Goal: Transaction & Acquisition: Purchase product/service

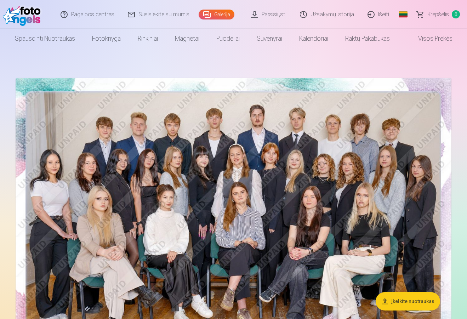
click at [163, 202] on img at bounding box center [234, 223] width 436 height 291
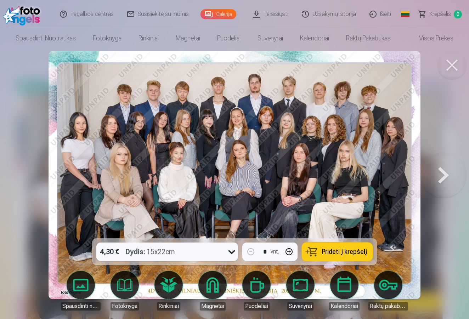
click at [325, 253] on span "Pridėti į krepšelį" at bounding box center [344, 252] width 45 height 6
click at [448, 177] on button at bounding box center [443, 175] width 45 height 112
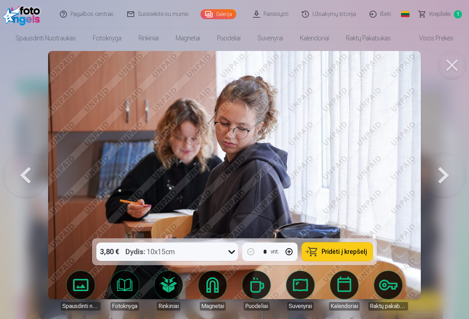
click at [448, 177] on button at bounding box center [443, 175] width 45 height 112
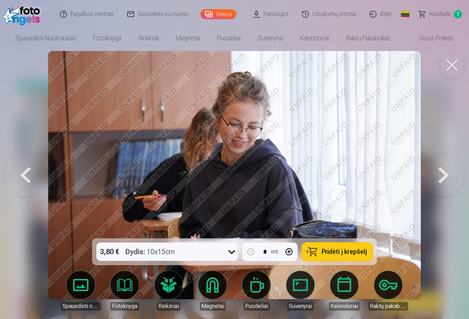
click at [448, 177] on button at bounding box center [443, 175] width 45 height 112
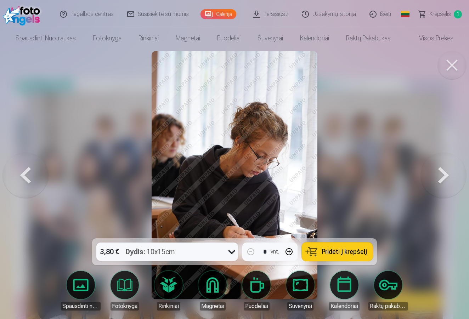
click at [448, 178] on button at bounding box center [443, 175] width 45 height 112
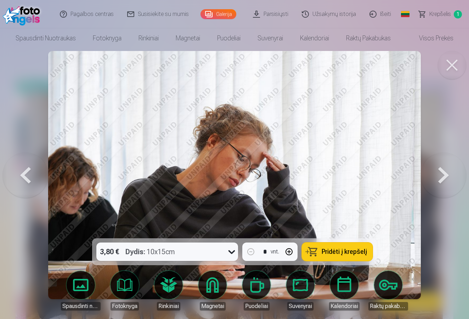
click at [448, 178] on button at bounding box center [443, 175] width 45 height 112
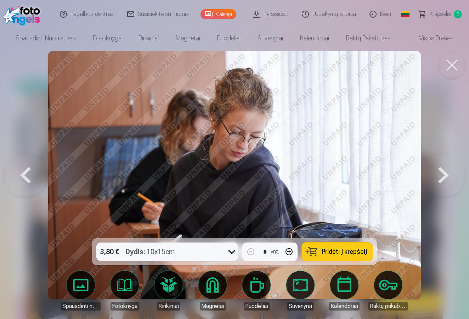
click at [448, 179] on button at bounding box center [443, 175] width 45 height 112
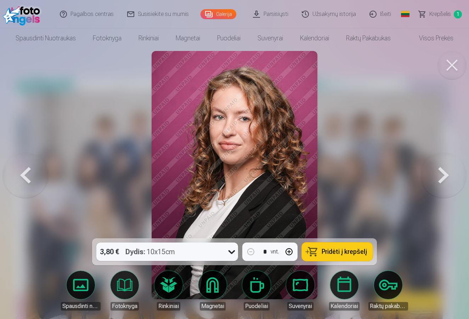
click at [33, 172] on button at bounding box center [25, 175] width 45 height 112
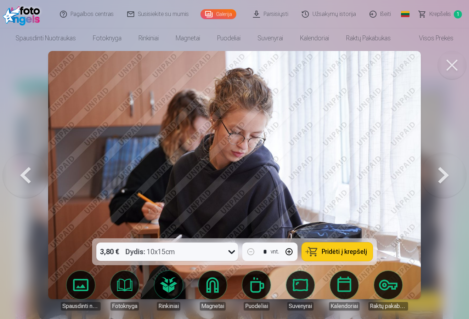
click at [32, 172] on button at bounding box center [25, 175] width 45 height 112
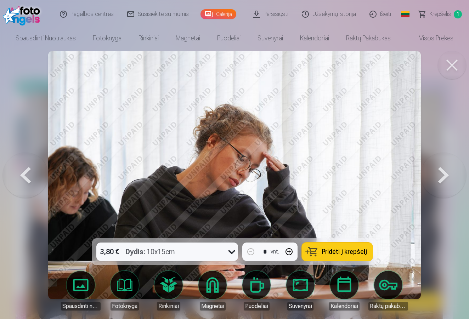
click at [32, 172] on button at bounding box center [25, 175] width 45 height 112
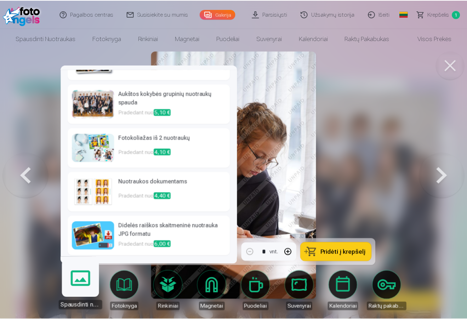
scroll to position [31, 0]
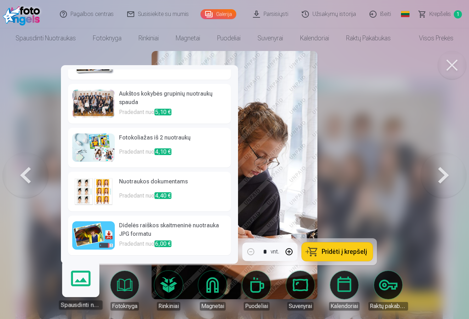
click at [112, 229] on img at bounding box center [93, 235] width 43 height 28
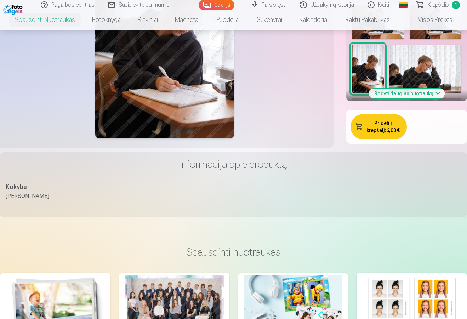
scroll to position [308, 0]
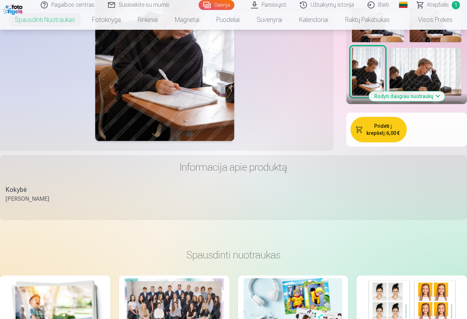
click at [388, 123] on button "Pridėti į krepšelį : 6,00 €" at bounding box center [379, 130] width 56 height 26
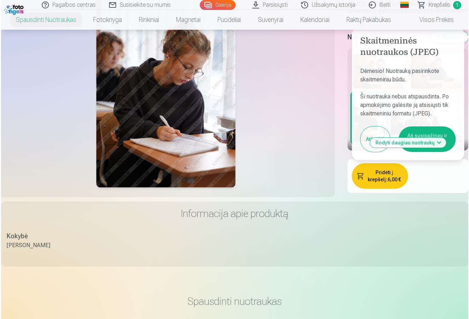
scroll to position [256, 0]
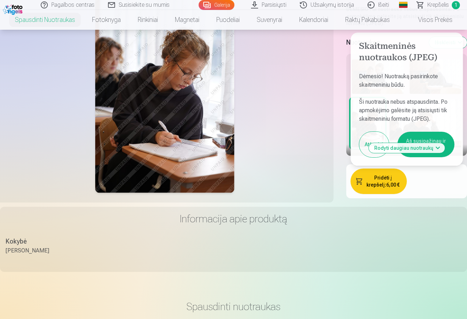
click at [426, 132] on button "Aš susipažinau ir sutinku" at bounding box center [426, 145] width 57 height 26
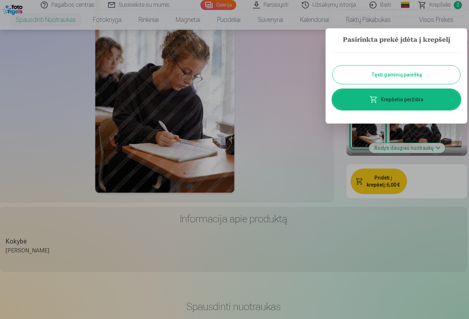
click at [400, 99] on link "Krepšelio peržiūra" at bounding box center [397, 100] width 128 height 20
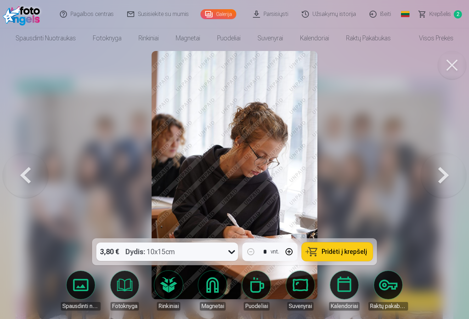
click at [448, 167] on button at bounding box center [443, 175] width 45 height 112
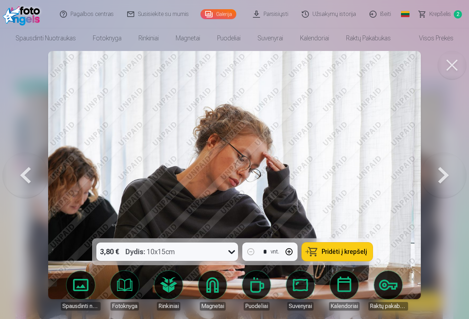
click at [448, 167] on button at bounding box center [443, 175] width 45 height 112
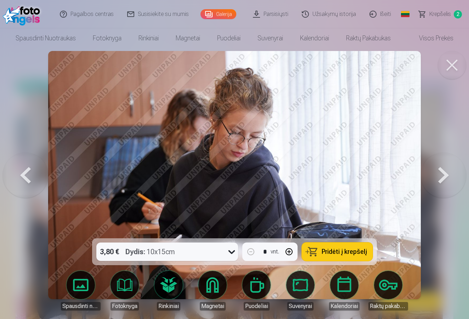
click at [448, 167] on button at bounding box center [443, 175] width 45 height 112
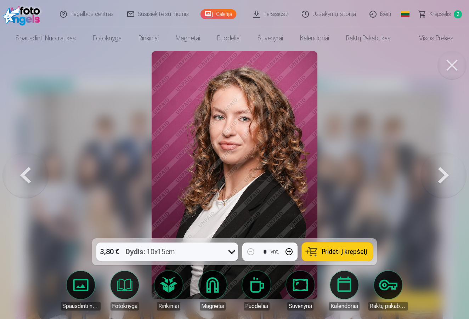
click at [448, 171] on button at bounding box center [443, 175] width 45 height 112
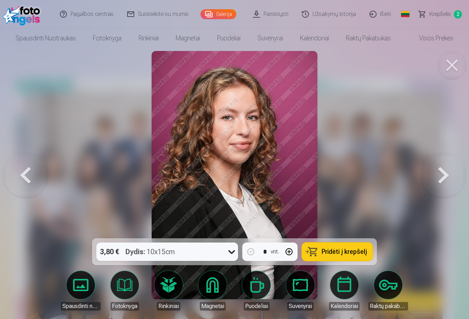
click at [449, 174] on button at bounding box center [443, 175] width 45 height 112
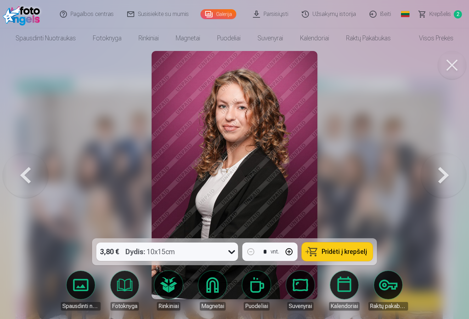
click at [449, 174] on button at bounding box center [443, 175] width 45 height 112
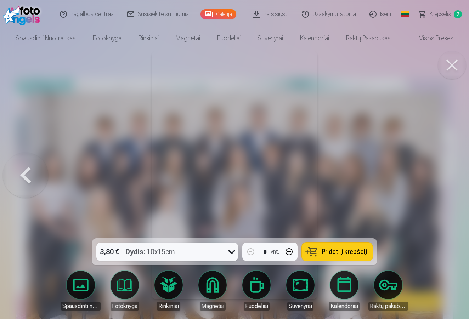
click at [26, 179] on button at bounding box center [25, 175] width 45 height 112
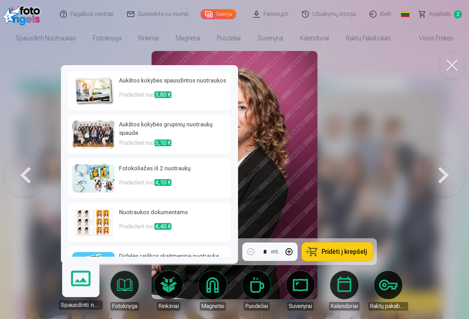
click at [80, 283] on body "Pagalbos centras Susisiekite su mumis Galerija Parsisiųsti Užsakymų istorija Iš…" at bounding box center [234, 159] width 469 height 319
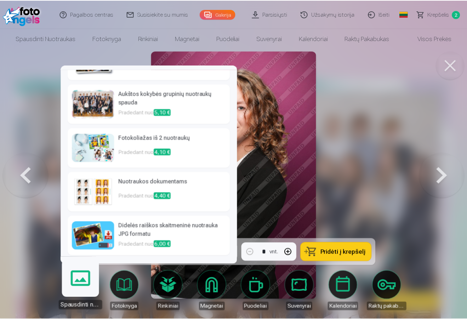
scroll to position [31, 0]
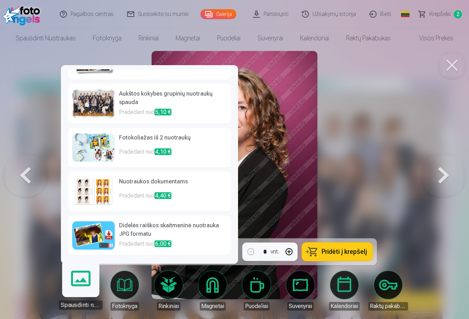
click at [114, 231] on link "Didelės raiškos skaitmeninė nuotrauka JPG formatu Pradedant nuo 6,00 €" at bounding box center [149, 236] width 163 height 40
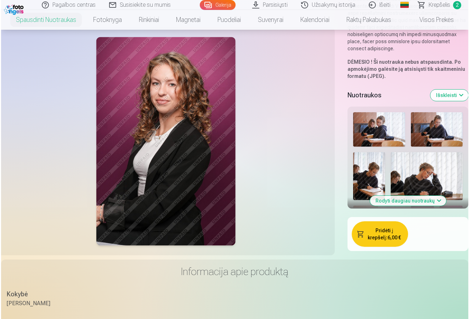
scroll to position [204, 0]
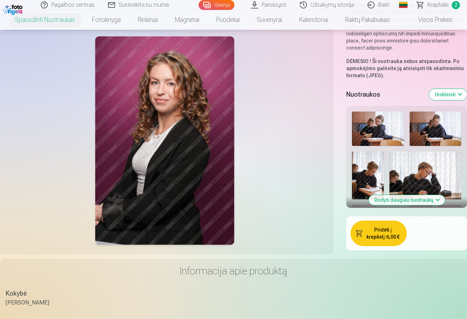
click at [392, 238] on div "Pridėti į krepšelį : 6,00 €" at bounding box center [407, 234] width 112 height 26
click at [365, 228] on button "Pridėti į krepšelį : 6,00 €" at bounding box center [379, 234] width 56 height 26
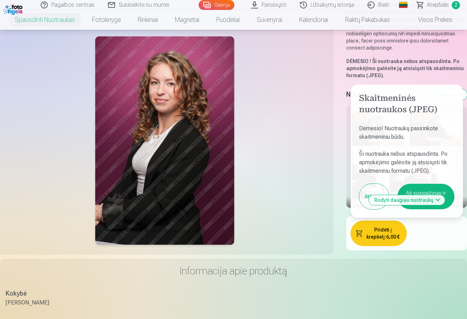
click at [440, 184] on button "Aš susipažinau ir sutinku" at bounding box center [426, 197] width 57 height 26
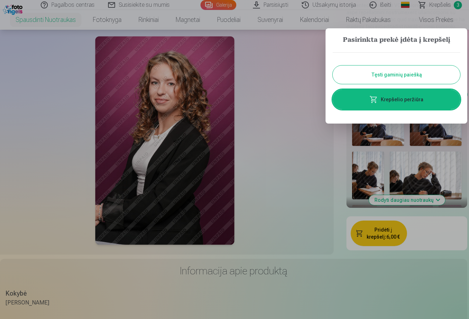
click at [419, 105] on link "Krepšelio peržiūra" at bounding box center [397, 100] width 128 height 20
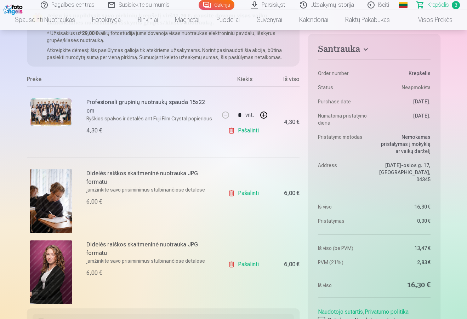
scroll to position [92, 0]
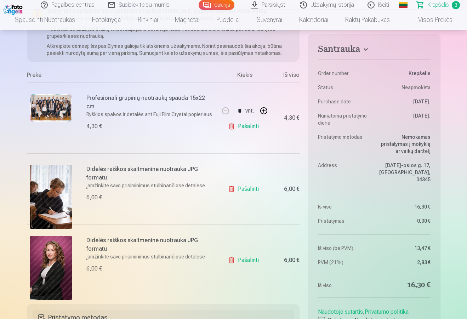
click at [62, 110] on img at bounding box center [51, 108] width 43 height 28
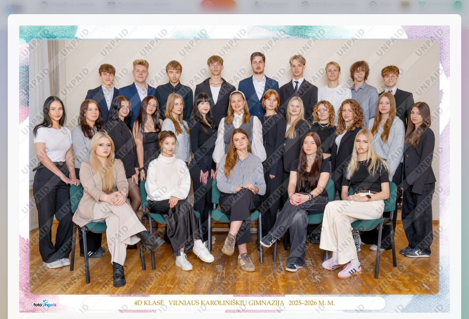
click at [428, 11] on div at bounding box center [234, 159] width 469 height 319
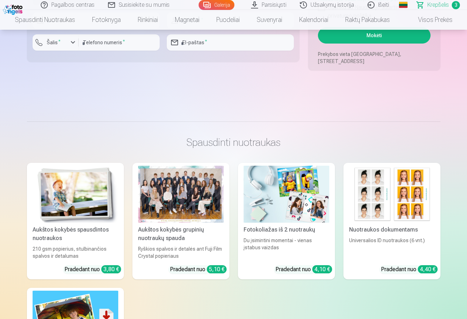
scroll to position [566, 0]
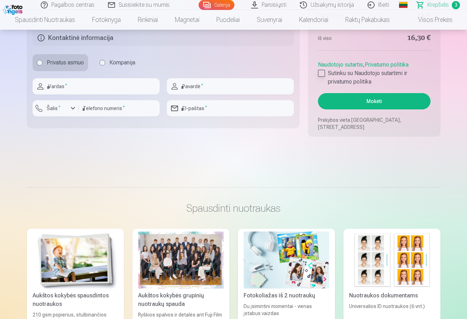
click at [321, 74] on div at bounding box center [321, 73] width 7 height 7
click at [351, 102] on button "Mokėti" at bounding box center [374, 101] width 112 height 16
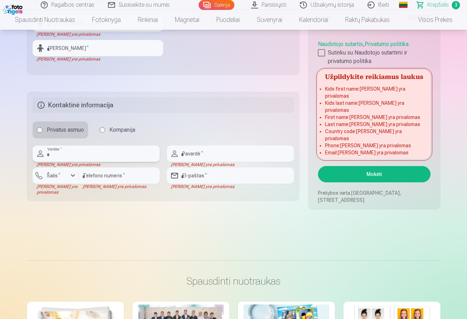
scroll to position [499, 0]
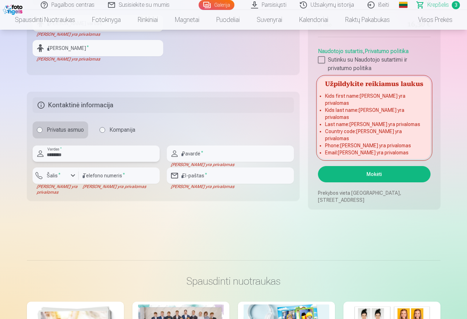
type input "********"
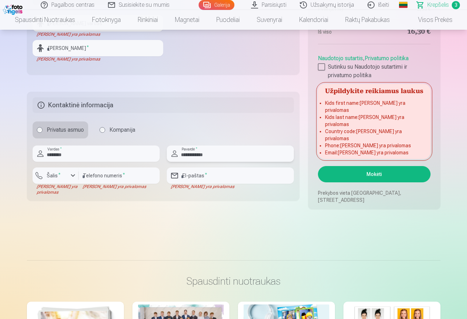
type input "**********"
click at [68, 176] on button "Šalis *" at bounding box center [56, 176] width 46 height 16
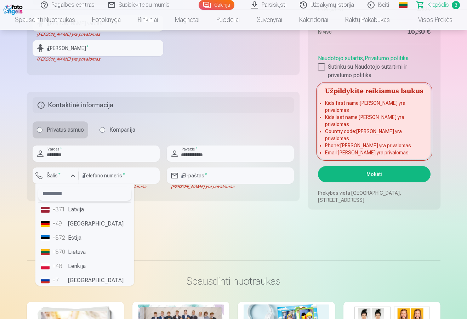
click at [67, 196] on input "text" at bounding box center [84, 194] width 93 height 14
click at [63, 254] on div "+370" at bounding box center [59, 252] width 14 height 9
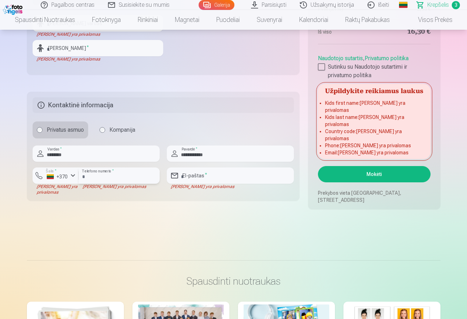
click at [125, 178] on input "number" at bounding box center [119, 176] width 81 height 16
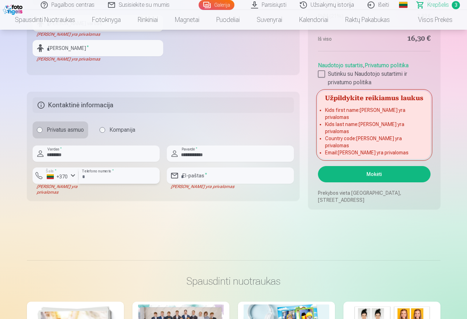
type input "********"
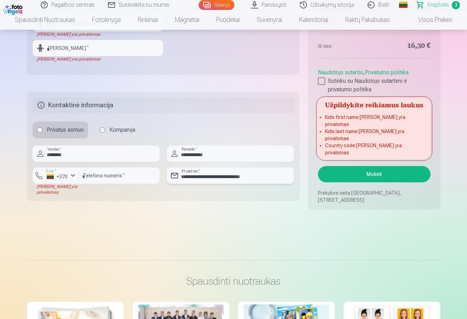
type input "**********"
click at [359, 173] on button "Mokėti" at bounding box center [374, 174] width 112 height 16
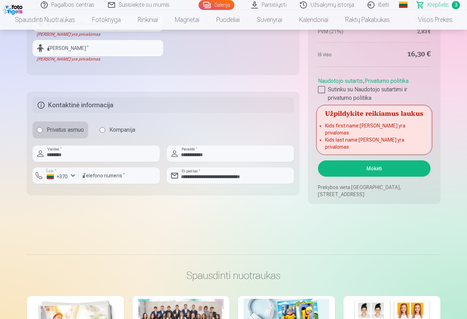
click at [358, 172] on button "Mokėti" at bounding box center [374, 169] width 112 height 16
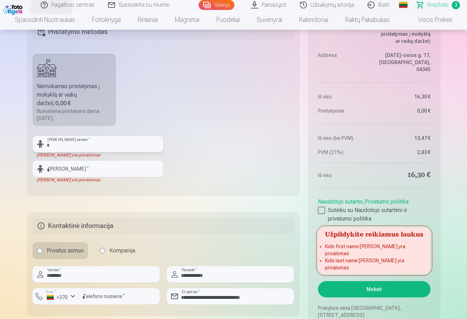
scroll to position [390, 0]
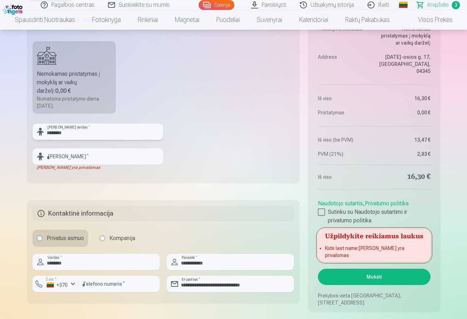
type input "********"
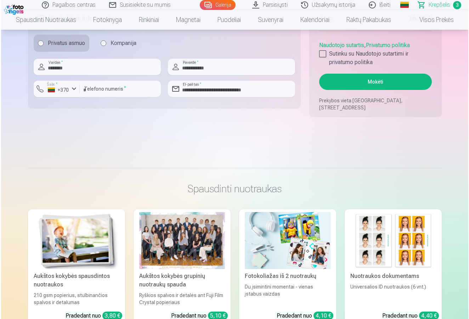
scroll to position [443, 0]
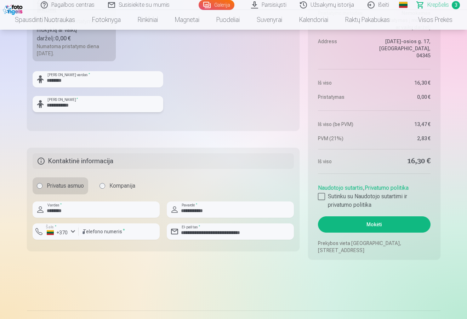
type input "**********"
click at [381, 227] on button "Mokėti" at bounding box center [374, 225] width 112 height 16
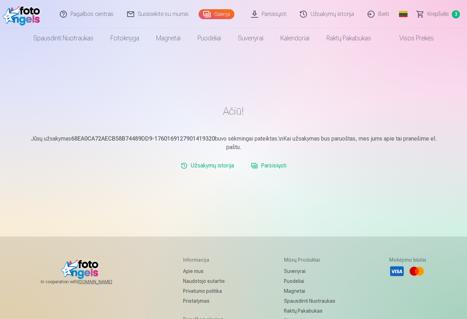
click at [280, 163] on link "Parsisiųsti" at bounding box center [268, 166] width 41 height 14
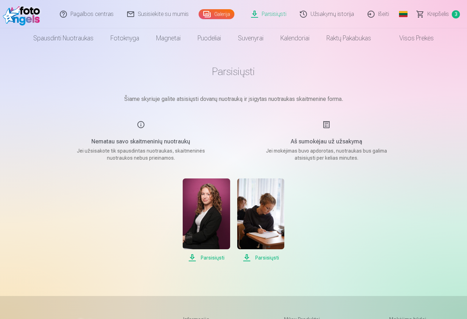
click at [256, 259] on span "Parsisiųsti" at bounding box center [260, 258] width 47 height 9
click at [215, 260] on span "Parsisiųsti" at bounding box center [206, 258] width 47 height 9
